Goal: Task Accomplishment & Management: Complete application form

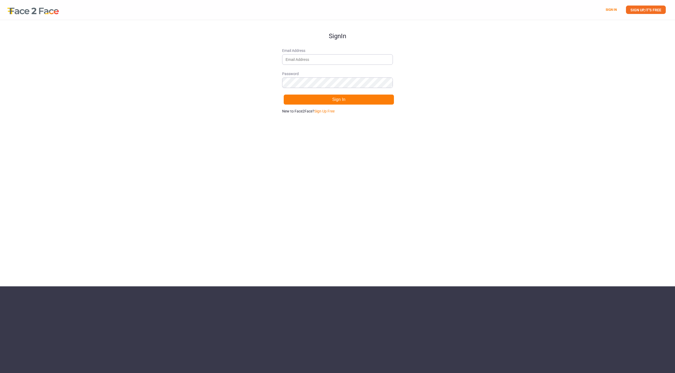
click at [405, 194] on div "Sign In Email Address Password Sign In New to Face2Face? Sign Up Free" at bounding box center [337, 153] width 675 height 267
click at [362, 148] on div "Sign In Email Address Password Sign In New to Face2Face? Sign Up Free" at bounding box center [337, 150] width 111 height 261
click at [330, 58] on input "Email Address" at bounding box center [337, 59] width 111 height 11
type input "[EMAIL_ADDRESS][DOMAIN_NAME]"
click at [327, 103] on button "Sign In" at bounding box center [338, 99] width 111 height 11
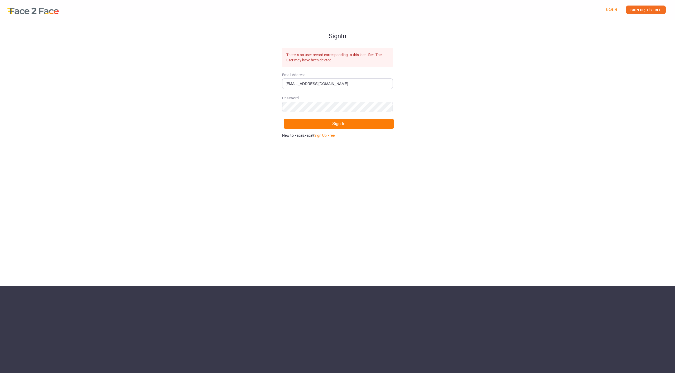
click at [283, 179] on div "Sign In There is no user record corresponding to this identifier. The user may …" at bounding box center [337, 150] width 111 height 261
click at [323, 137] on link "Sign Up Free" at bounding box center [324, 135] width 20 height 4
click at [315, 127] on button "Sign Up" at bounding box center [338, 124] width 111 height 11
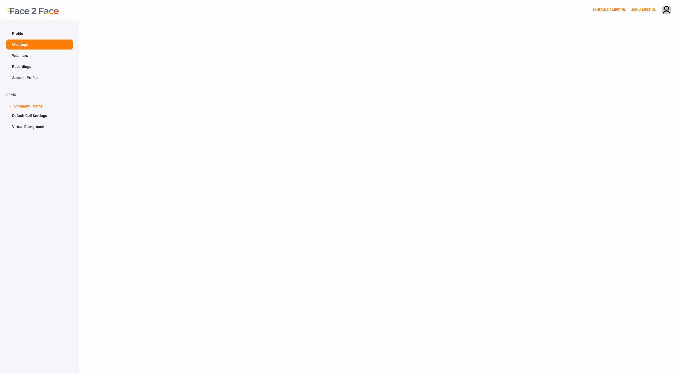
click at [301, 201] on div at bounding box center [377, 206] width 596 height 373
